Goal: Transaction & Acquisition: Book appointment/travel/reservation

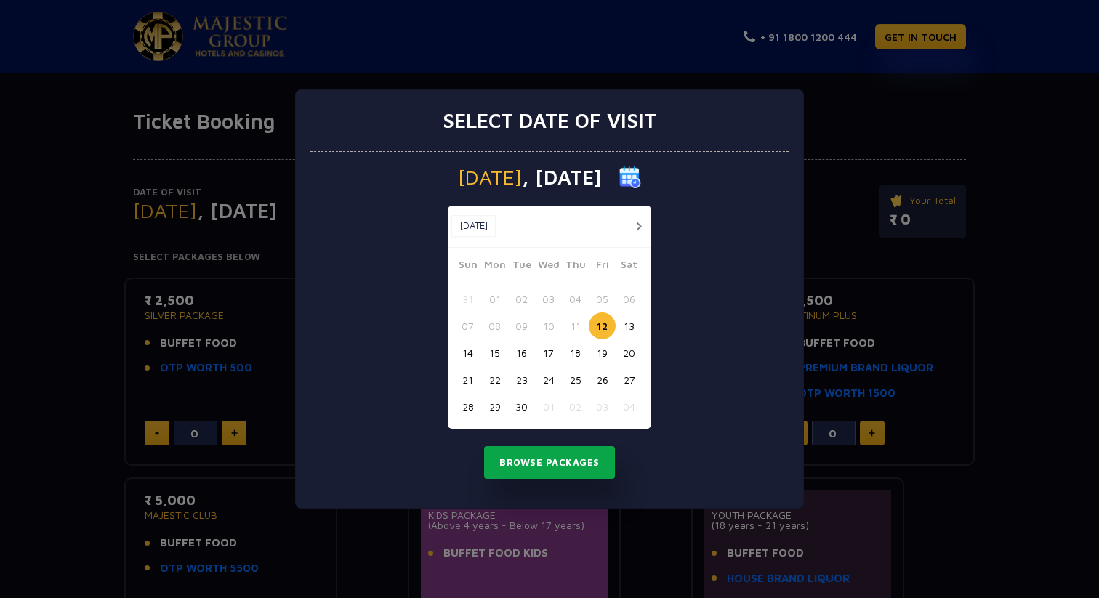
click at [605, 466] on button "Browse Packages" at bounding box center [549, 462] width 131 height 33
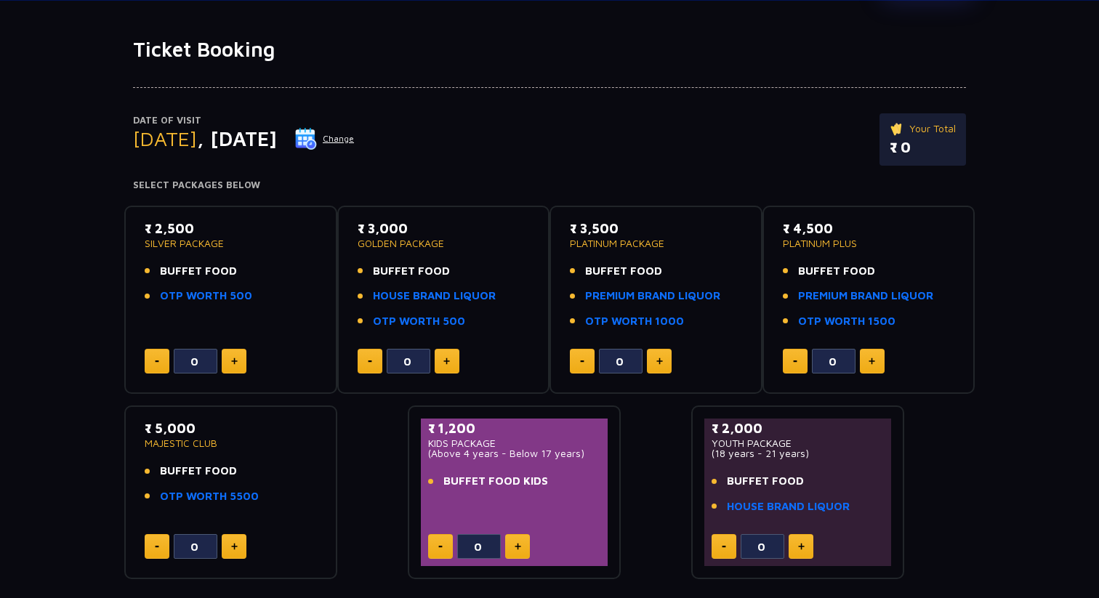
scroll to position [84, 0]
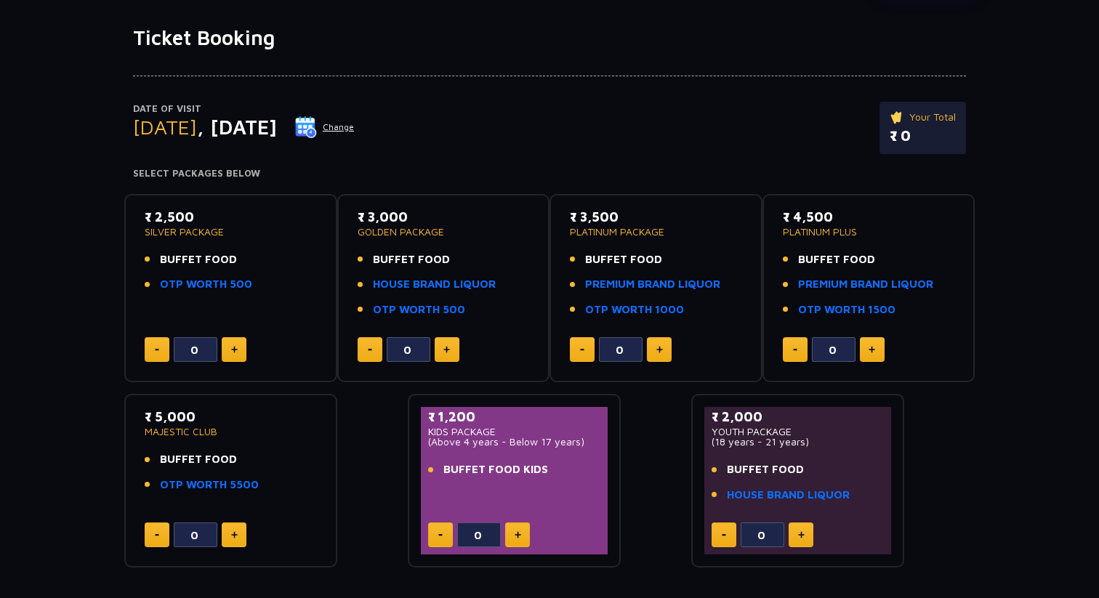
click at [188, 262] on span "BUFFET FOOD" at bounding box center [198, 259] width 77 height 17
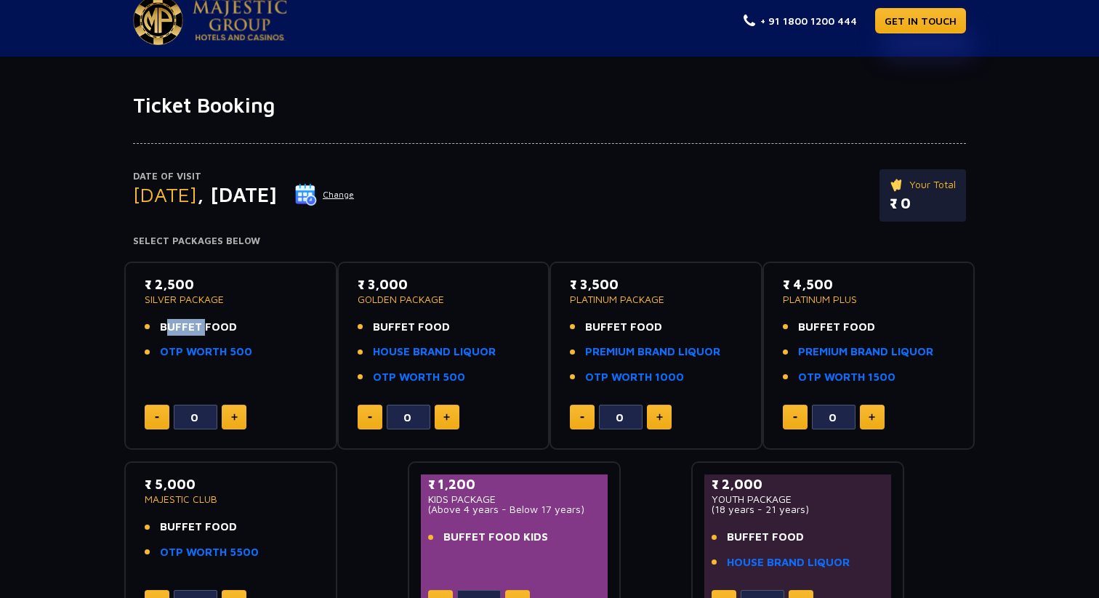
scroll to position [0, 0]
